Goal: Transaction & Acquisition: Purchase product/service

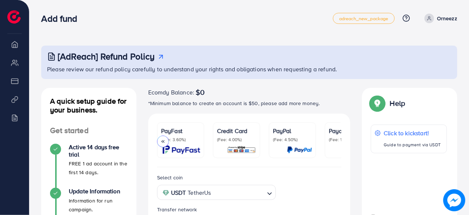
scroll to position [0, 142]
click at [410, 18] on icon at bounding box center [406, 18] width 8 height 8
type input "**"
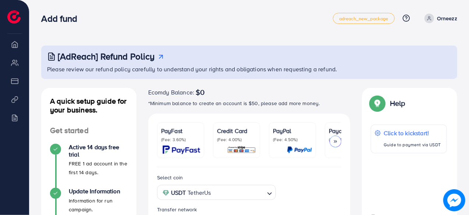
click at [451, 197] on img at bounding box center [454, 200] width 22 height 22
click at [336, 142] on icon at bounding box center [335, 141] width 5 height 5
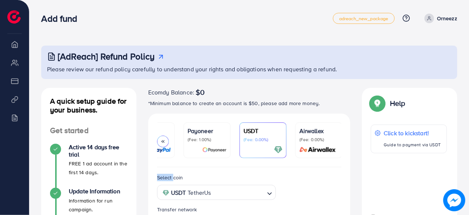
scroll to position [0, 142]
click at [336, 142] on div "Airwallex (Fee: 0.00%)" at bounding box center [318, 141] width 39 height 28
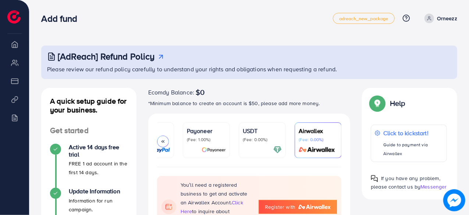
click at [260, 149] on div at bounding box center [262, 150] width 39 height 8
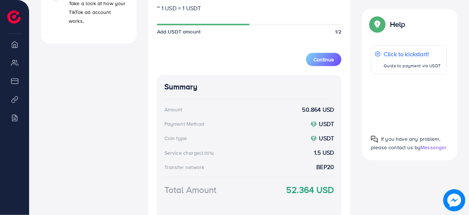
scroll to position [411, 0]
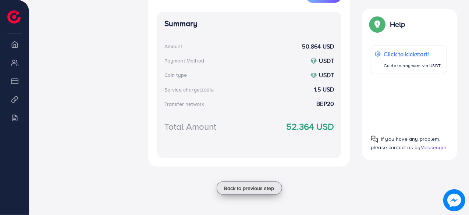
click at [255, 182] on button "Back to previous step" at bounding box center [249, 188] width 65 height 13
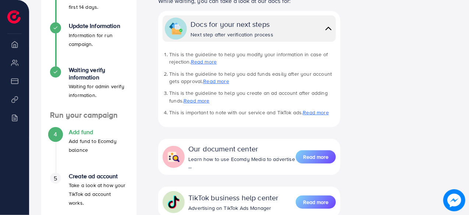
scroll to position [226, 0]
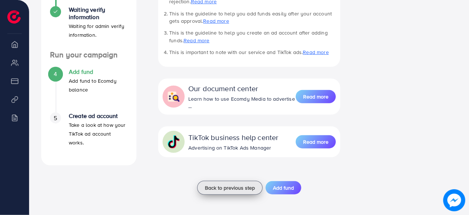
click at [247, 190] on span "Back to previous step" at bounding box center [230, 187] width 50 height 7
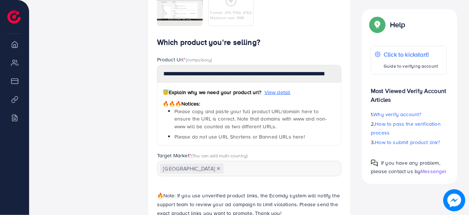
scroll to position [476, 0]
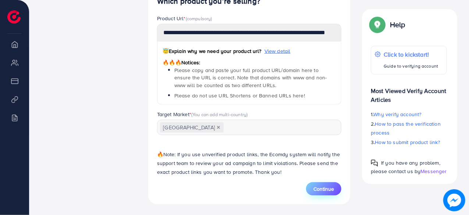
click at [326, 186] on span "Continue" at bounding box center [323, 188] width 21 height 7
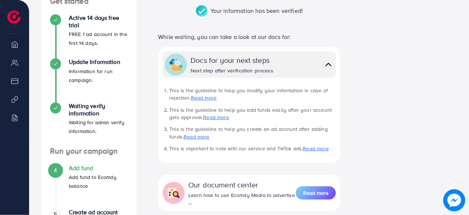
scroll to position [226, 0]
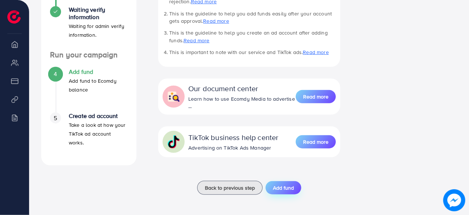
click at [276, 188] on span "Add fund" at bounding box center [283, 187] width 21 height 7
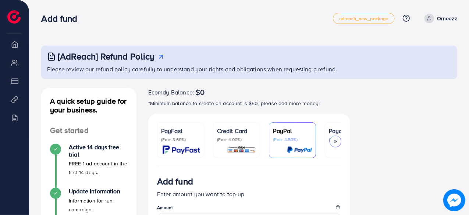
click at [433, 16] on span at bounding box center [430, 19] width 10 height 10
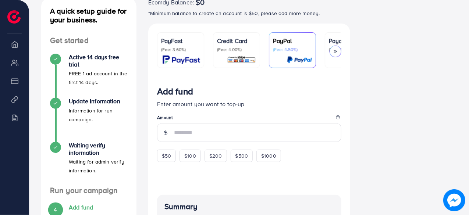
scroll to position [88, 0]
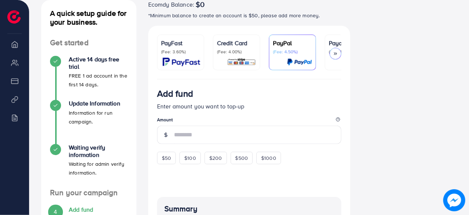
click at [334, 51] on icon at bounding box center [335, 53] width 5 height 5
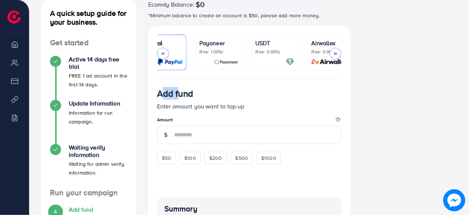
click at [334, 51] on icon at bounding box center [335, 53] width 5 height 5
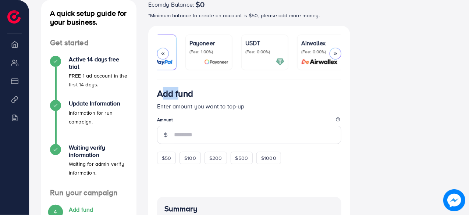
scroll to position [0, 142]
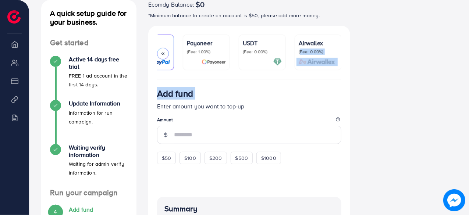
click at [334, 51] on p "(Fee: 0.00%)" at bounding box center [318, 52] width 39 height 6
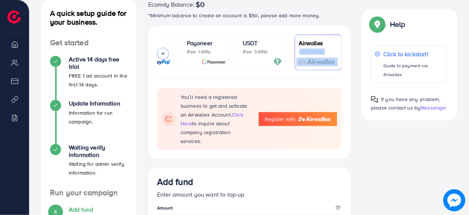
click at [254, 49] on p "(Fee: 0.00%)" at bounding box center [262, 52] width 39 height 6
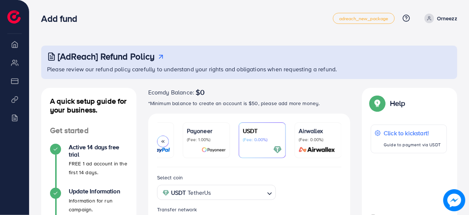
click at [199, 18] on div "Add fund" at bounding box center [186, 18] width 291 height 11
drag, startPoint x: 199, startPoint y: 18, endPoint x: 214, endPoint y: 92, distance: 75.6
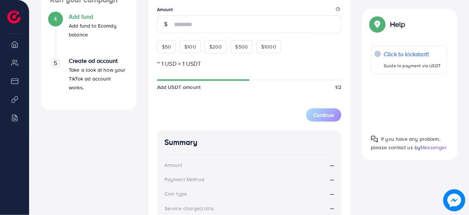
scroll to position [281, 0]
click at [214, 92] on form "Add fund Enter amount you want to top-up Amount $50 $100 $200 $500 $1000 ~ 1 US…" at bounding box center [249, 50] width 185 height 144
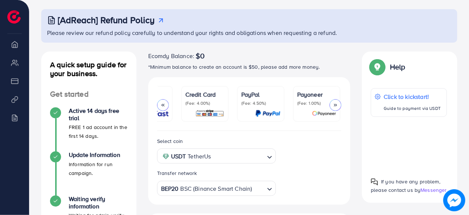
scroll to position [0, 0]
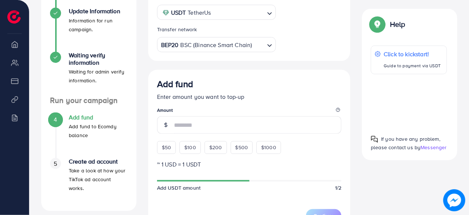
scroll to position [183, 0]
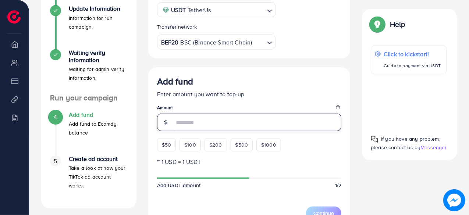
click at [206, 130] on input "number" at bounding box center [258, 123] width 168 height 18
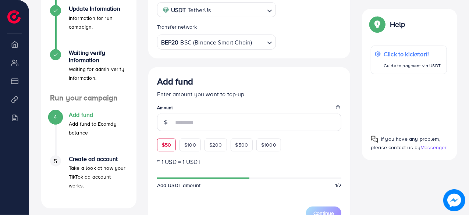
click at [172, 140] on div "Add fund Enter amount you want to top-up Amount $50 $100 $200 $500 $1000" at bounding box center [249, 113] width 185 height 75
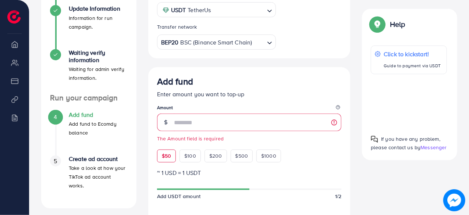
click at [163, 154] on span "$50" at bounding box center [166, 155] width 9 height 7
type input "**"
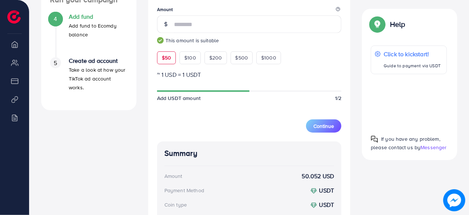
scroll to position [281, 0]
click at [327, 130] on button "Continue" at bounding box center [323, 126] width 35 height 13
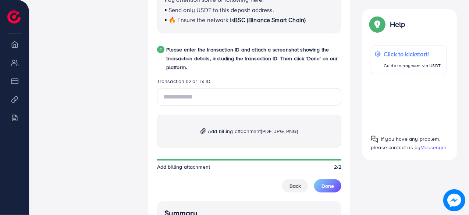
scroll to position [401, 0]
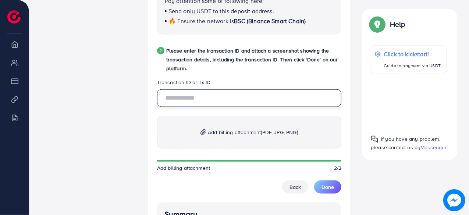
click at [231, 100] on input "text" at bounding box center [249, 98] width 185 height 18
type input "**********"
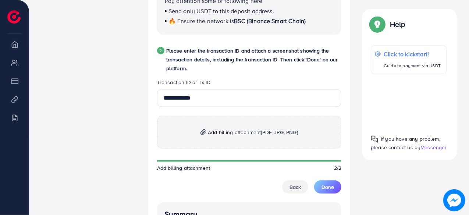
click at [242, 138] on p "Add billing attachment (PDF, JPG, PNG)" at bounding box center [249, 132] width 185 height 33
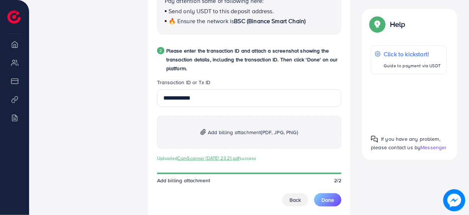
drag, startPoint x: 334, startPoint y: 196, endPoint x: 348, endPoint y: 178, distance: 23.1
click at [346, 178] on div "**********" at bounding box center [249, 68] width 202 height 604
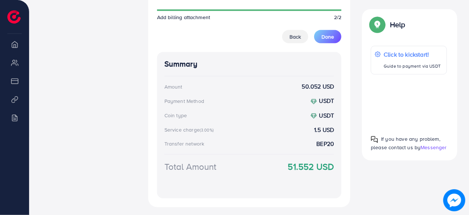
scroll to position [565, 0]
click at [336, 39] on button "Done" at bounding box center [327, 36] width 27 height 13
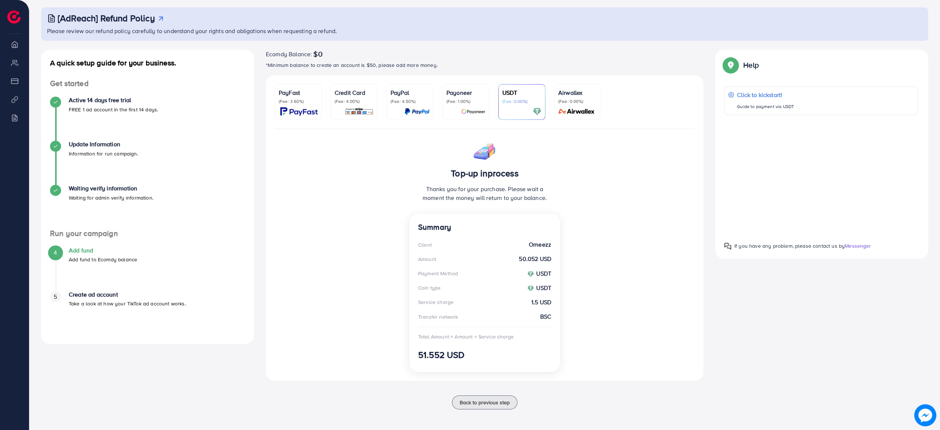
scroll to position [0, 0]
drag, startPoint x: 471, startPoint y: 4, endPoint x: 649, endPoint y: 301, distance: 346.6
click at [469, 215] on div "Top-up inprocess Thanks you for your purchase. Please wait a moment the money w…" at bounding box center [485, 255] width 438 height 252
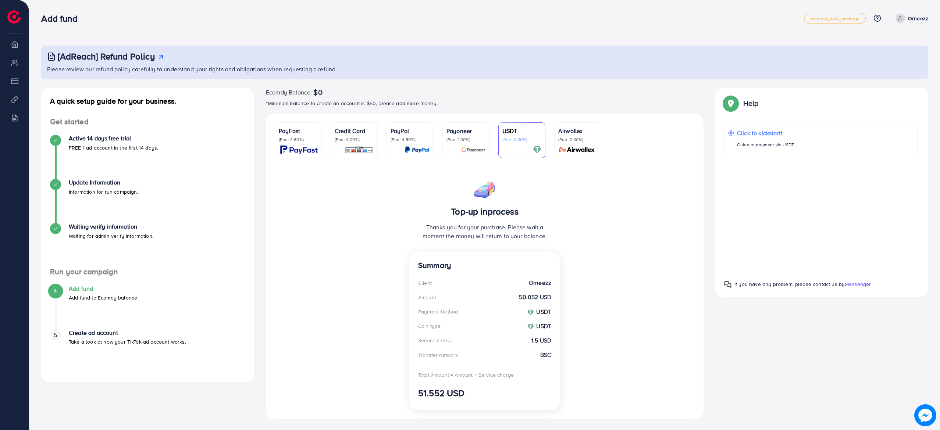
scroll to position [1, 0]
